Goal: Transaction & Acquisition: Book appointment/travel/reservation

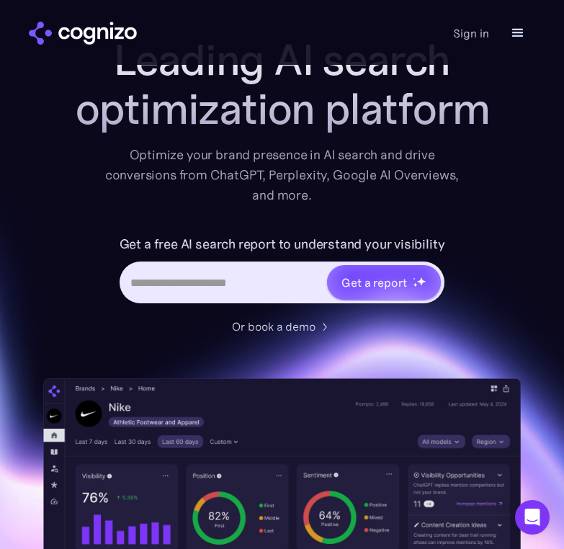
scroll to position [88, 0]
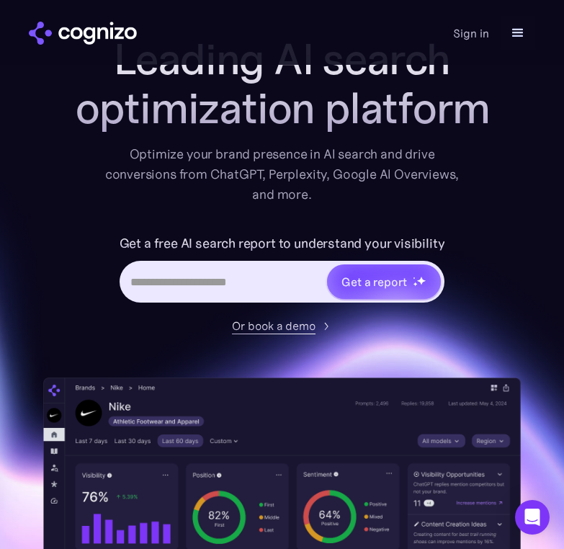
click at [282, 320] on div "Or book a demo" at bounding box center [274, 325] width 84 height 17
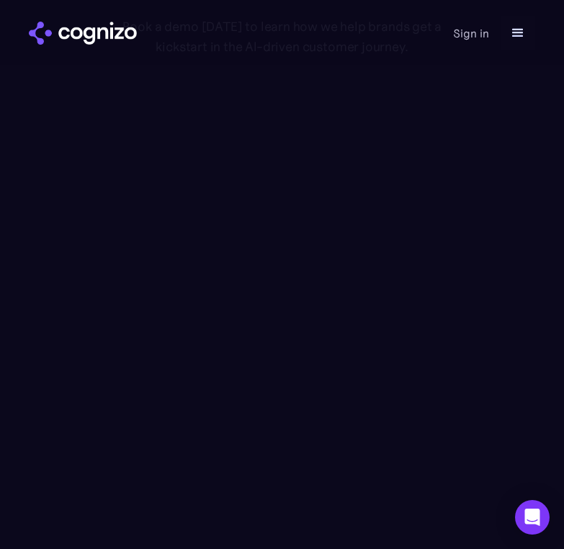
scroll to position [167, 0]
click at [338, 42] on div "Home Features Pricing Book a demo Get a report Sign in Book a demo Get a report" at bounding box center [282, 33] width 507 height 35
click at [349, 52] on div "Home Features Pricing Book a demo Get a report Sign in Book a demo Get a report" at bounding box center [282, 32] width 564 height 65
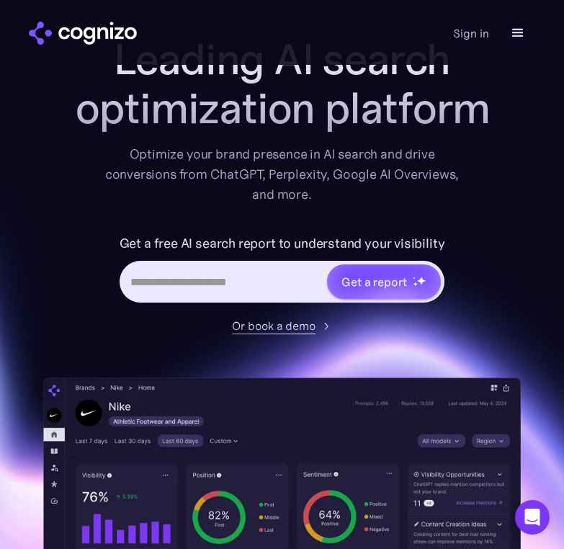
click at [306, 321] on div "Or book a demo" at bounding box center [274, 325] width 84 height 17
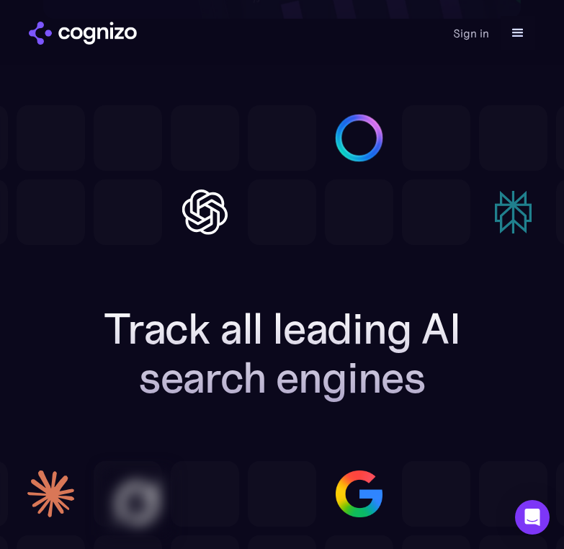
scroll to position [5041, 0]
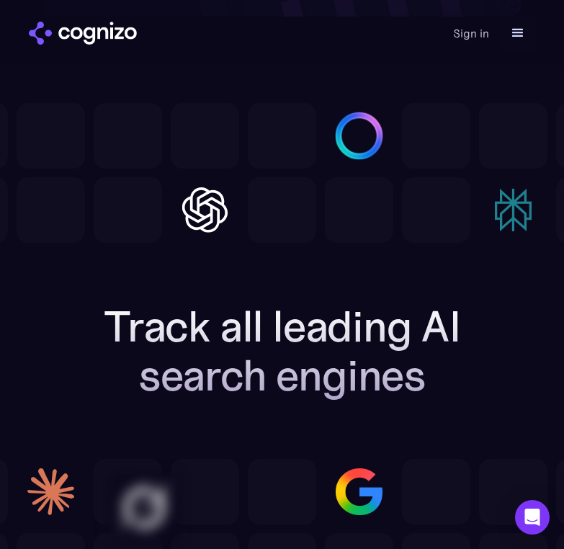
click at [520, 30] on div "menu" at bounding box center [518, 33] width 17 height 17
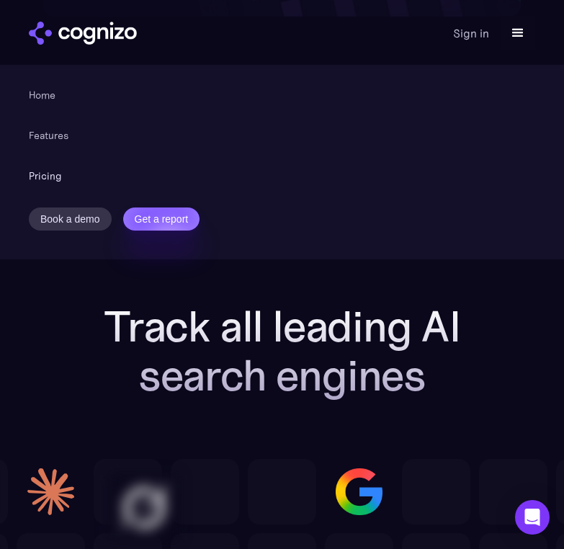
click at [40, 176] on link "Pricing" at bounding box center [45, 175] width 33 height 17
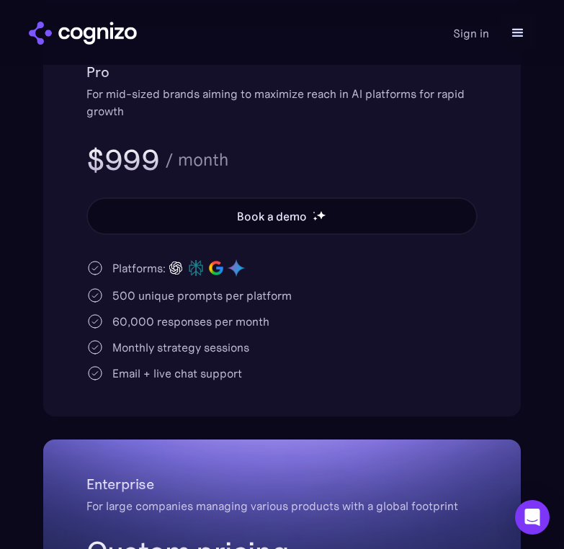
scroll to position [721, 0]
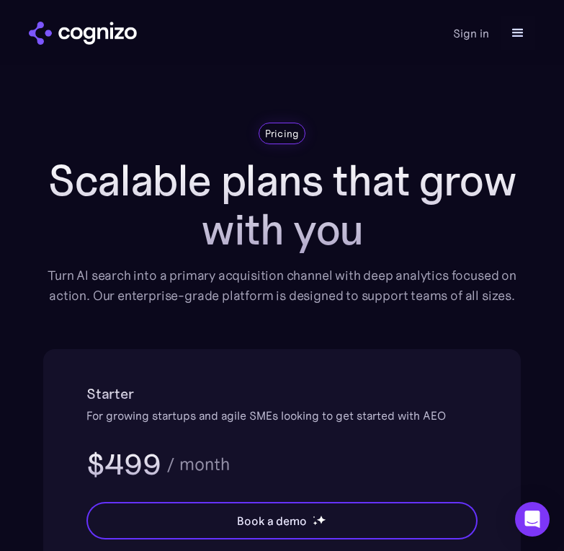
click at [525, 27] on div "menu" at bounding box center [518, 33] width 17 height 17
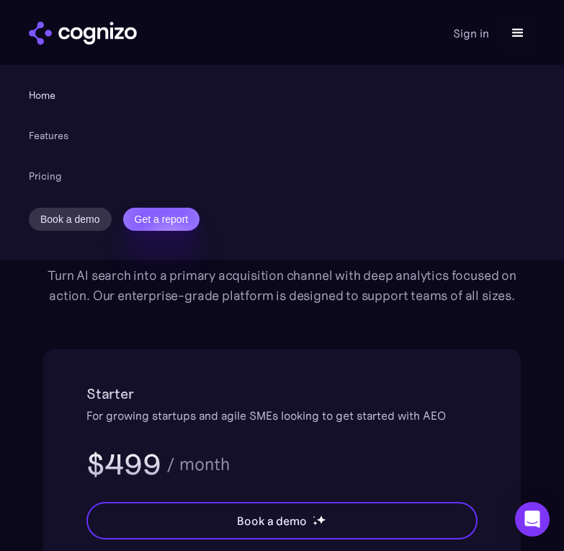
click at [54, 98] on link "Home" at bounding box center [42, 94] width 27 height 17
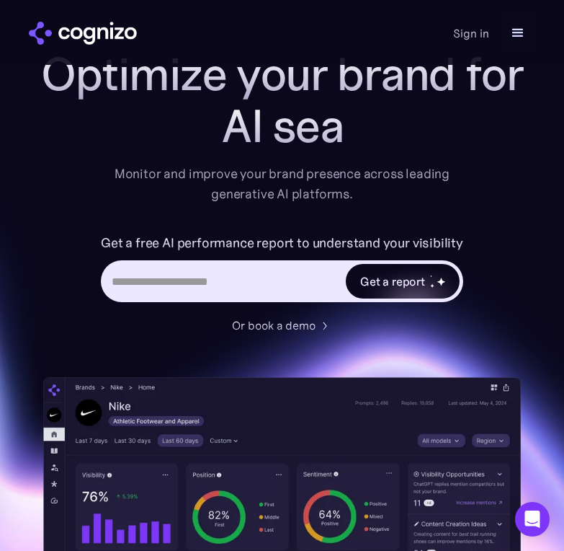
scroll to position [75, 0]
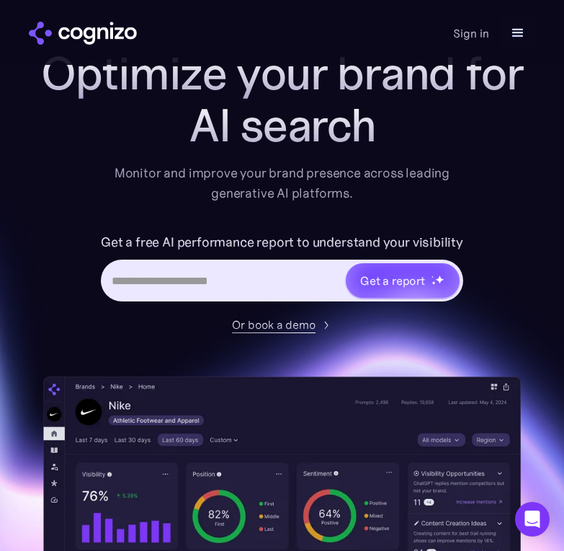
click at [291, 331] on div "Or book a demo" at bounding box center [274, 324] width 84 height 17
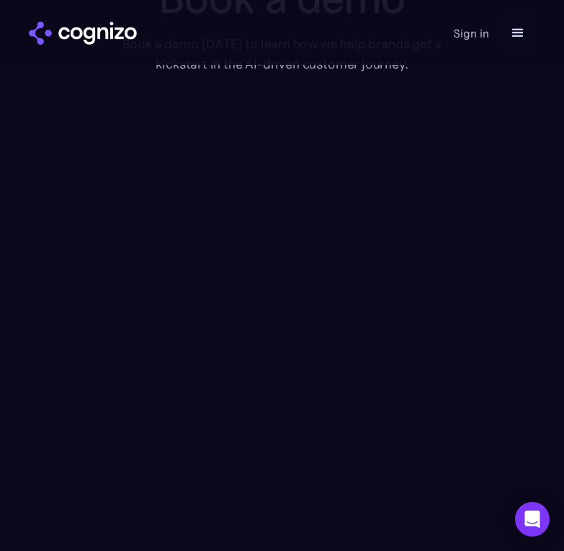
scroll to position [150, 0]
